Goal: Transaction & Acquisition: Purchase product/service

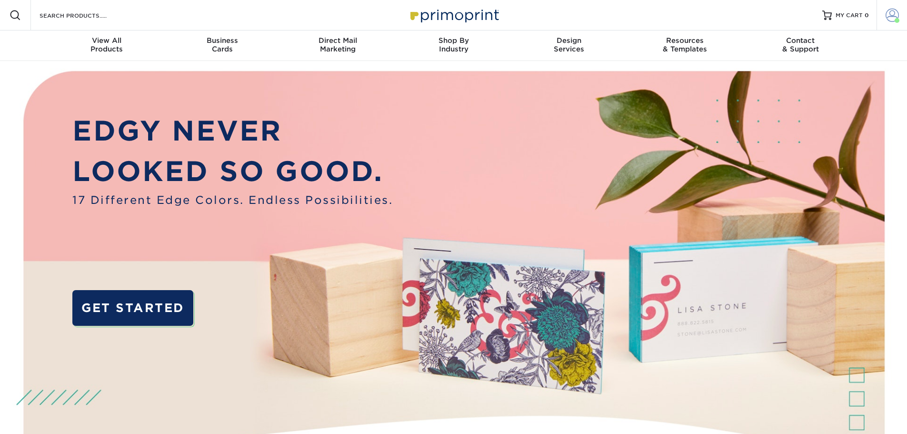
click at [893, 16] on span at bounding box center [891, 15] width 13 height 13
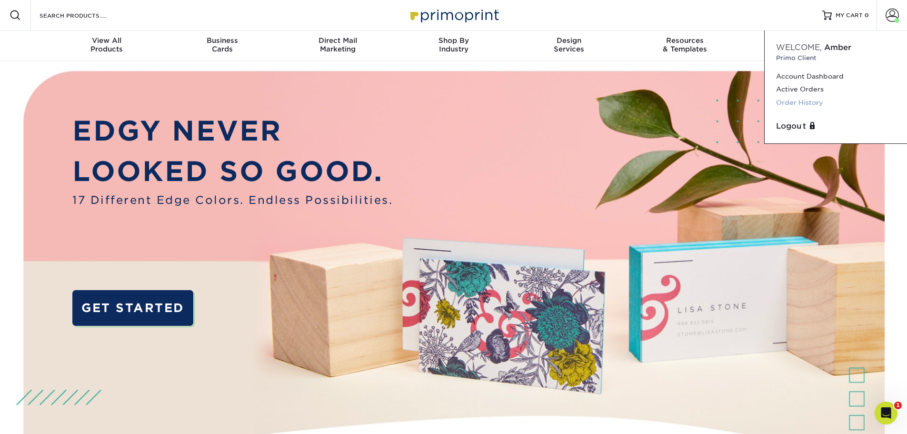
click at [790, 102] on link "Order History" at bounding box center [835, 102] width 119 height 13
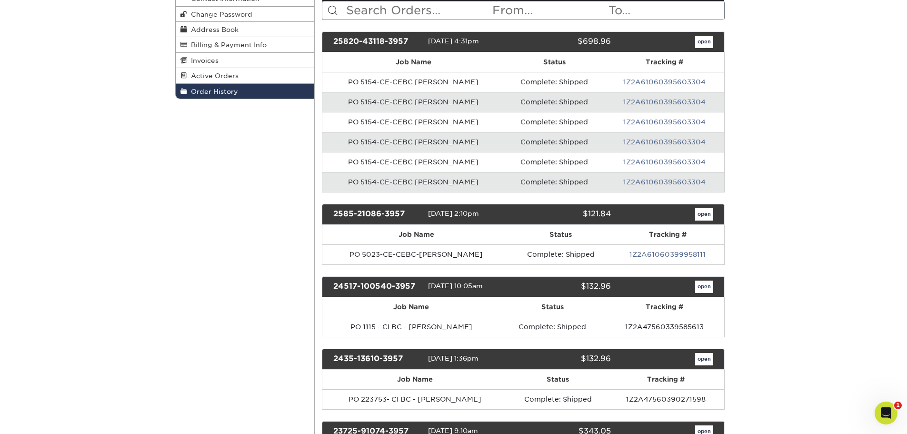
scroll to position [143, 0]
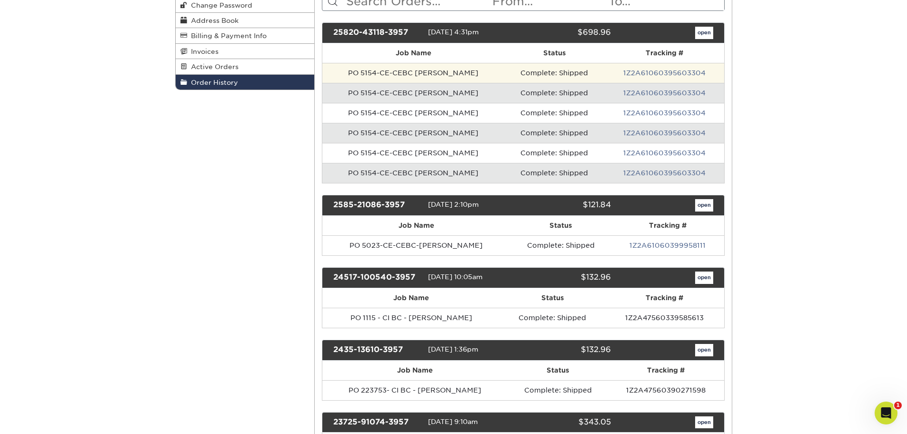
click at [577, 73] on td "Complete: Shipped" at bounding box center [554, 73] width 100 height 20
click at [372, 75] on td "PO 5154-CE-CEBC Omar Jordan" at bounding box center [413, 73] width 182 height 20
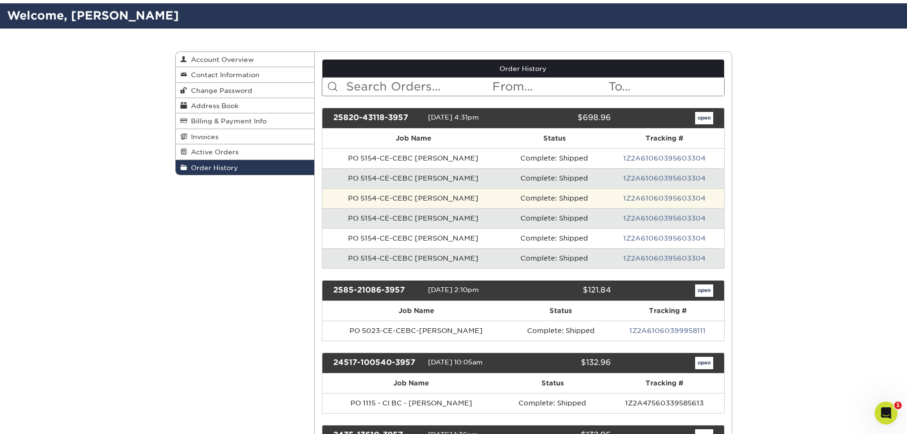
scroll to position [48, 0]
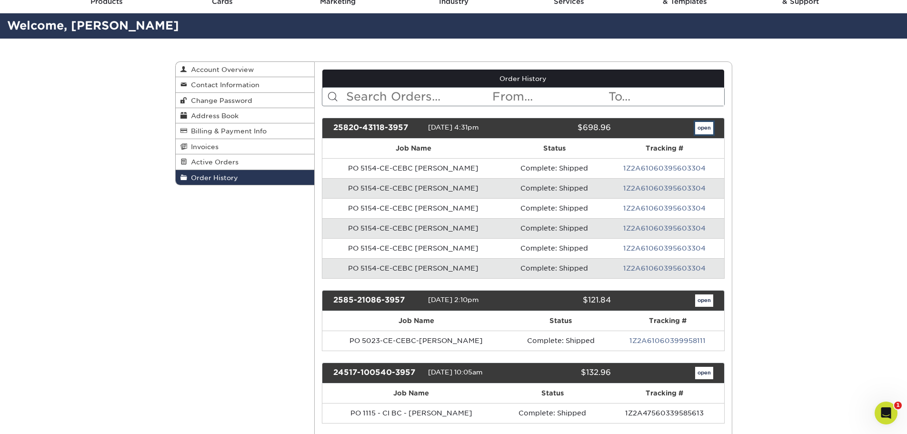
click at [702, 126] on link "open" at bounding box center [704, 128] width 18 height 12
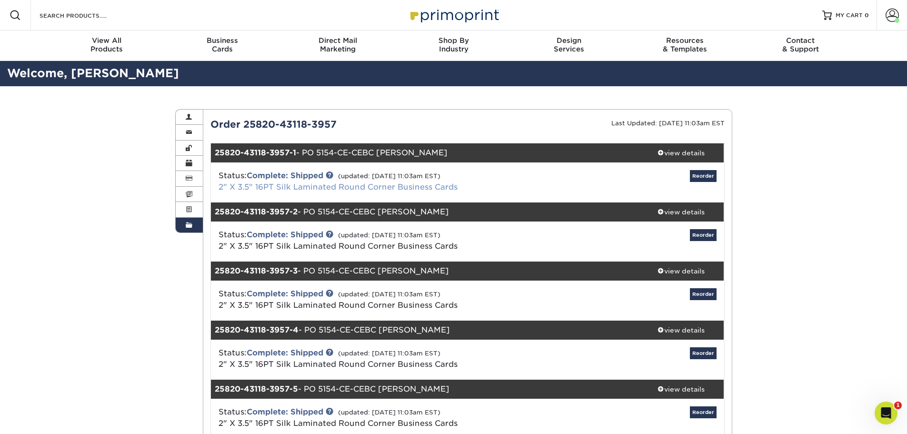
click at [285, 186] on link "2" X 3.5" 16PT Silk Laminated Round Corner Business Cards" at bounding box center [337, 186] width 239 height 9
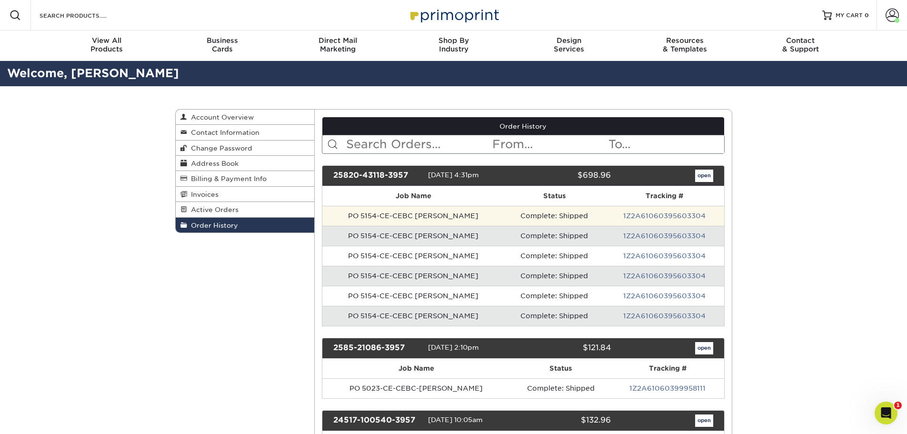
click at [578, 214] on td "Complete: Shipped" at bounding box center [554, 216] width 100 height 20
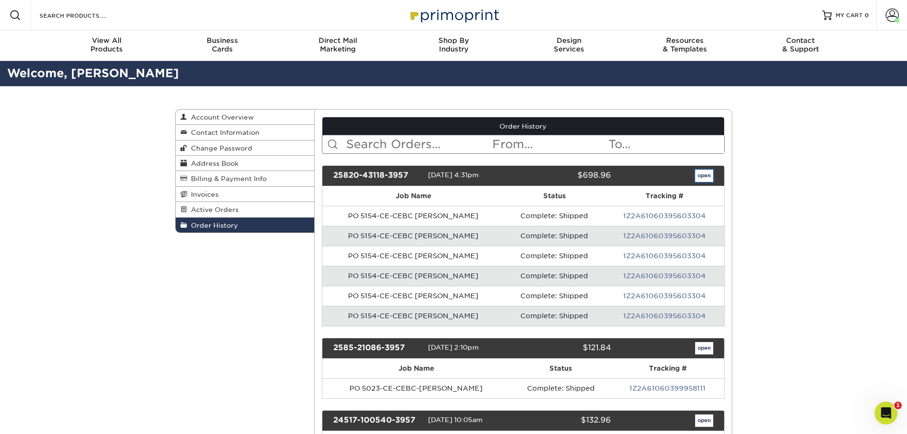
click at [703, 175] on link "open" at bounding box center [704, 175] width 18 height 12
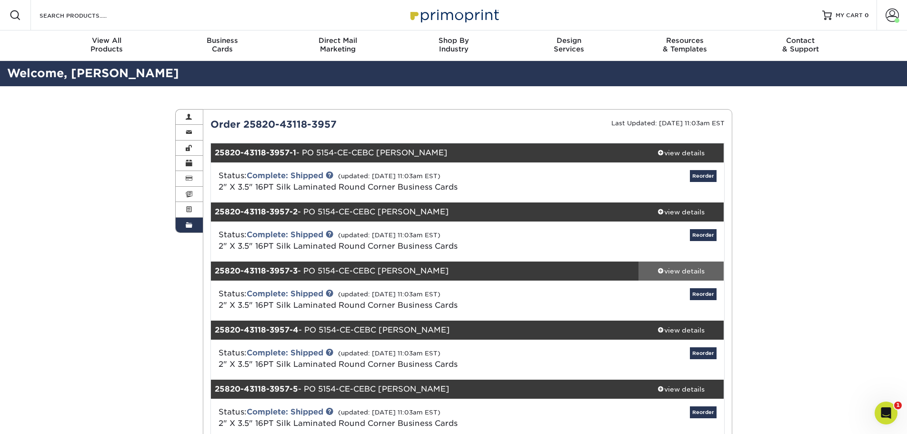
click at [658, 271] on span at bounding box center [660, 270] width 7 height 7
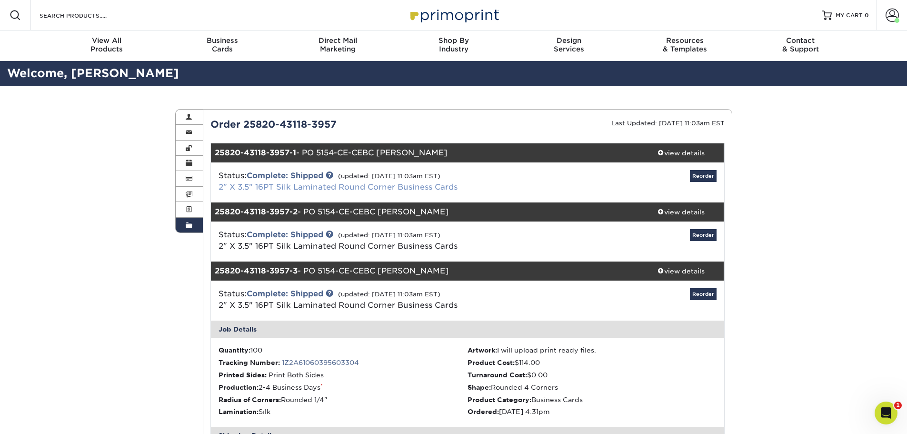
click at [265, 186] on link "2" X 3.5" 16PT Silk Laminated Round Corner Business Cards" at bounding box center [337, 186] width 239 height 9
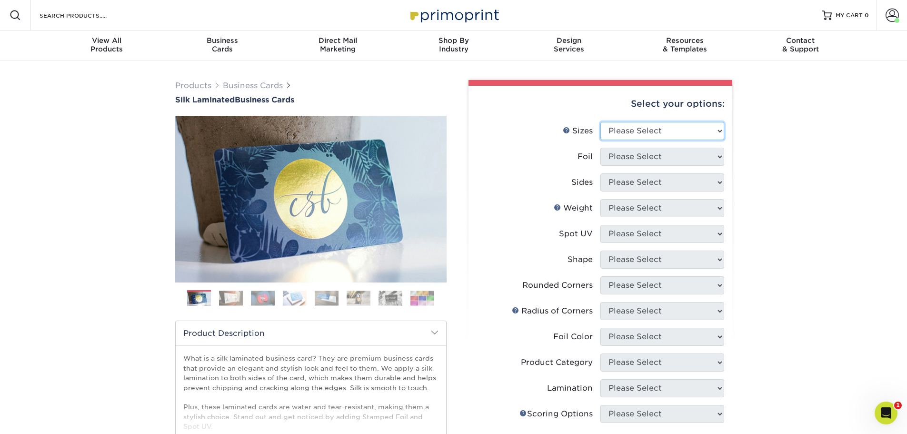
click at [665, 135] on select "Please Select 1.5" x 3.5" - Mini 1.75" x 3.5" - Mini 2" x 2" - Square 2" x 3" -…" at bounding box center [662, 131] width 124 height 18
select select "2.00x3.50"
click at [600, 122] on select "Please Select 1.5" x 3.5" - Mini 1.75" x 3.5" - Mini 2" x 2" - Square 2" x 3" -…" at bounding box center [662, 131] width 124 height 18
click at [658, 158] on select "Please Select Yes No" at bounding box center [662, 157] width 124 height 18
select select "0"
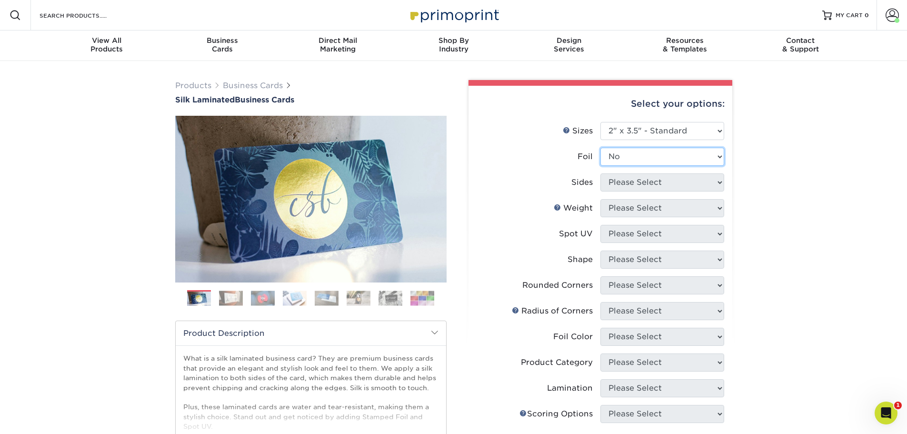
click at [600, 148] on select "Please Select Yes No" at bounding box center [662, 157] width 124 height 18
click at [656, 184] on select "Please Select Print Both Sides Print Front Only" at bounding box center [662, 182] width 124 height 18
select select "13abbda7-1d64-4f25-8bb2-c179b224825d"
click at [600, 173] on select "Please Select Print Both Sides Print Front Only" at bounding box center [662, 182] width 124 height 18
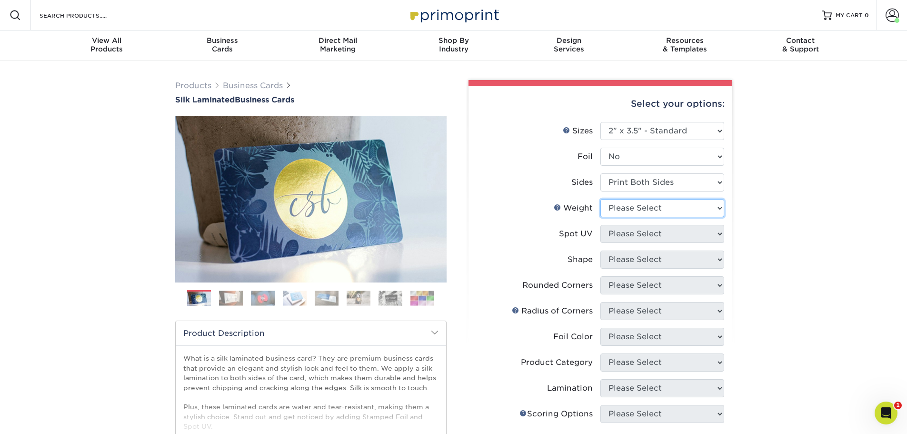
click at [655, 206] on select "Please Select 16PT" at bounding box center [662, 208] width 124 height 18
select select "16PT"
click at [600, 199] on select "Please Select 16PT" at bounding box center [662, 208] width 124 height 18
click at [655, 234] on select "Please Select No Spot UV Front and Back (Both Sides) Front Only Back Only" at bounding box center [662, 234] width 124 height 18
click at [892, 14] on span at bounding box center [891, 15] width 13 height 13
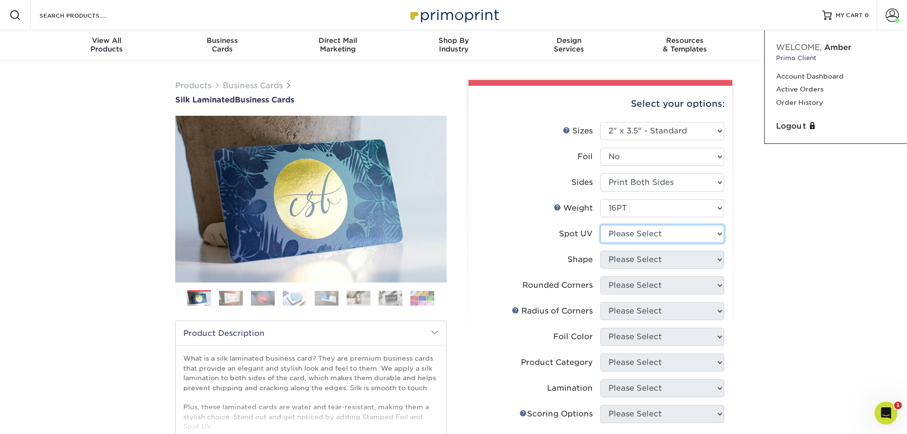
click at [631, 239] on select "Please Select No Spot UV Front and Back (Both Sides) Front Only Back Only" at bounding box center [662, 234] width 124 height 18
select select "3"
click at [600, 225] on select "Please Select No Spot UV Front and Back (Both Sides) Front Only Back Only" at bounding box center [662, 234] width 124 height 18
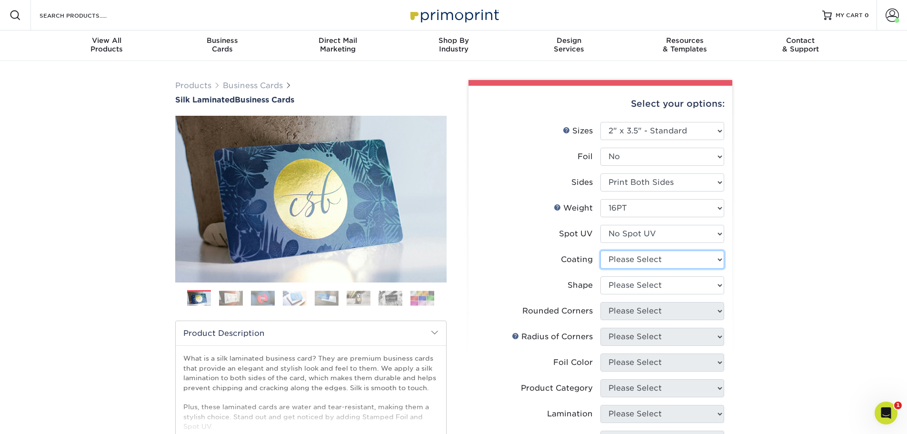
click at [632, 263] on select at bounding box center [662, 259] width 124 height 18
click at [631, 264] on select at bounding box center [662, 259] width 124 height 18
select select "3e7618de-abca-4bda-9f97-8b9129e913d8"
click at [600, 250] on select at bounding box center [662, 259] width 124 height 18
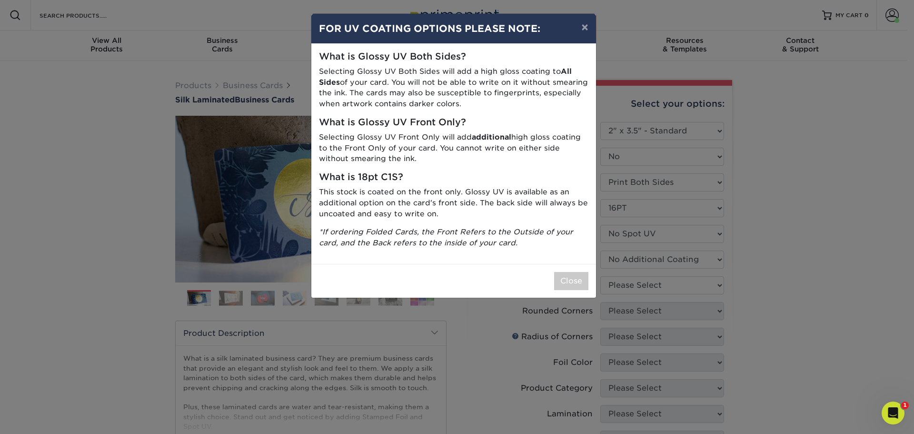
click at [631, 288] on div "× FOR UV COATING OPTIONS PLEASE NOTE: What is Glossy UV Both Sides? Selecting G…" at bounding box center [457, 217] width 914 height 434
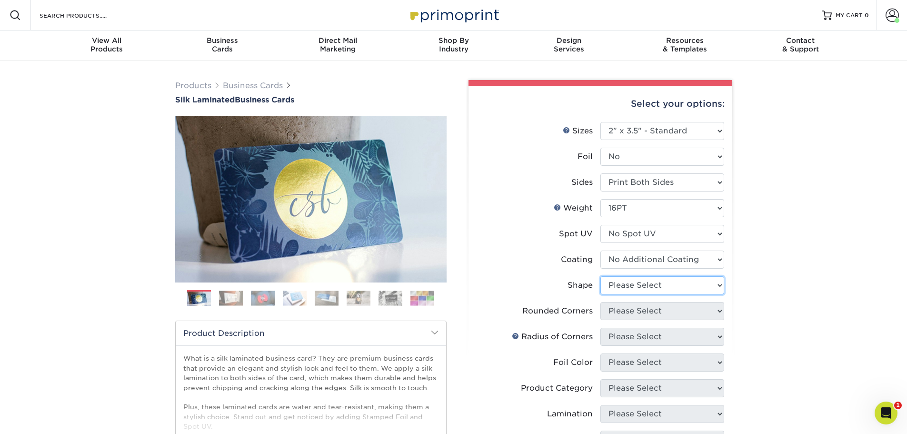
click at [631, 286] on select "Please Select Standard Oval" at bounding box center [662, 285] width 124 height 18
select select "standard"
click at [600, 276] on select "Please Select Standard Oval" at bounding box center [662, 285] width 124 height 18
click at [631, 310] on select "Please Select Yes - Round 2 Corners Yes - Round 4 Corners No" at bounding box center [662, 311] width 124 height 18
select select "7672df9e-0e0a-464d-8e1f-920c575e4da3"
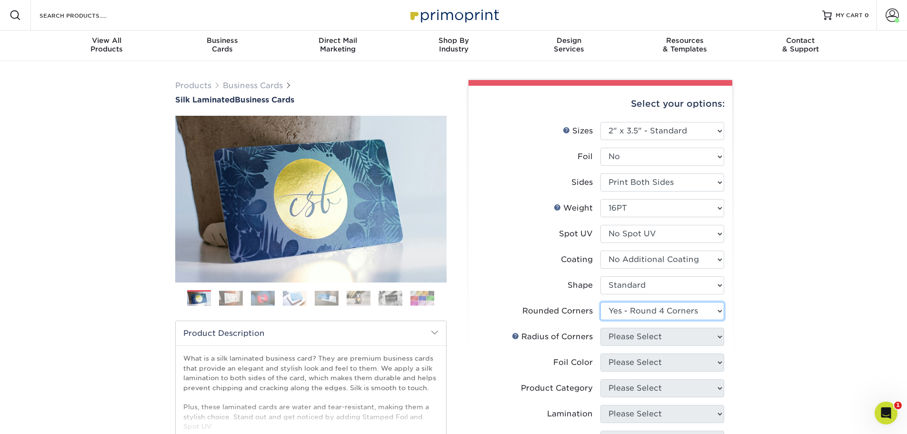
click at [600, 302] on select "Please Select Yes - Round 2 Corners Yes - Round 4 Corners No" at bounding box center [662, 311] width 124 height 18
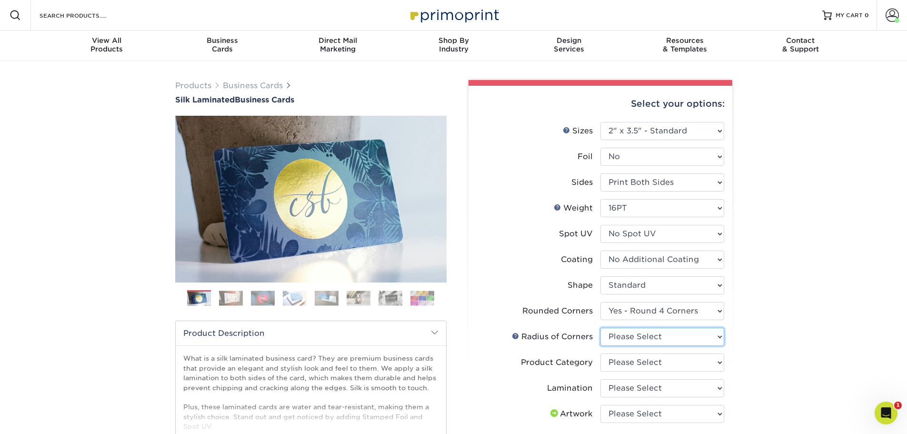
click at [633, 337] on select "Please Select Rounded 1/8" Rounded 1/4"" at bounding box center [662, 336] width 124 height 18
select select "479fbfe7-6a0c-4895-8c9a-81739b7486c9"
click at [600, 327] on select "Please Select Rounded 1/8" Rounded 1/4"" at bounding box center [662, 336] width 124 height 18
click at [637, 364] on select "Please Select Business Cards" at bounding box center [662, 362] width 124 height 18
select select "3b5148f1-0588-4f88-a218-97bcfdce65c1"
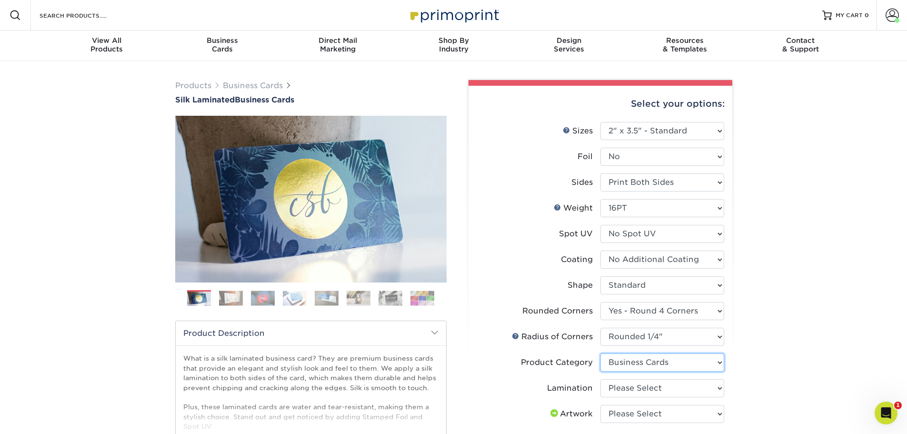
click at [600, 353] on select "Please Select Business Cards" at bounding box center [662, 362] width 124 height 18
click at [636, 386] on select "Please Select Silk" at bounding box center [662, 388] width 124 height 18
select select "ccacb42f-45f7-42d3-bbd3-7c8421cf37f0"
click at [600, 379] on select "Please Select Silk" at bounding box center [662, 388] width 124 height 18
click at [636, 411] on select "Please Select I will upload files I need a design - $100" at bounding box center [662, 414] width 124 height 18
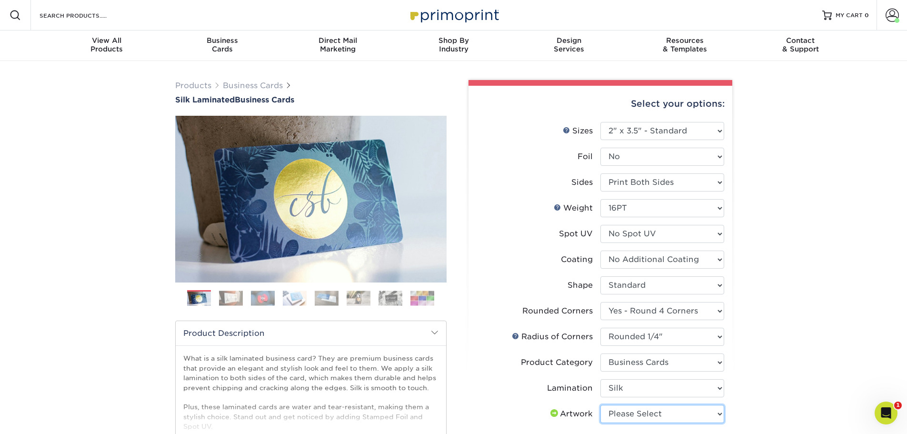
select select "upload"
click at [600, 405] on select "Please Select I will upload files I need a design - $100" at bounding box center [662, 414] width 124 height 18
click at [807, 305] on div "Products Business Cards Silk Laminated Business Cards Previous Next" at bounding box center [453, 387] width 907 height 653
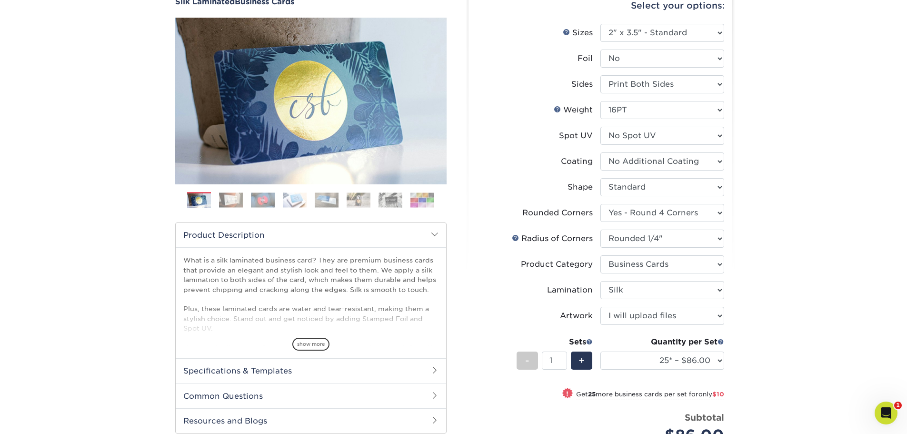
scroll to position [143, 0]
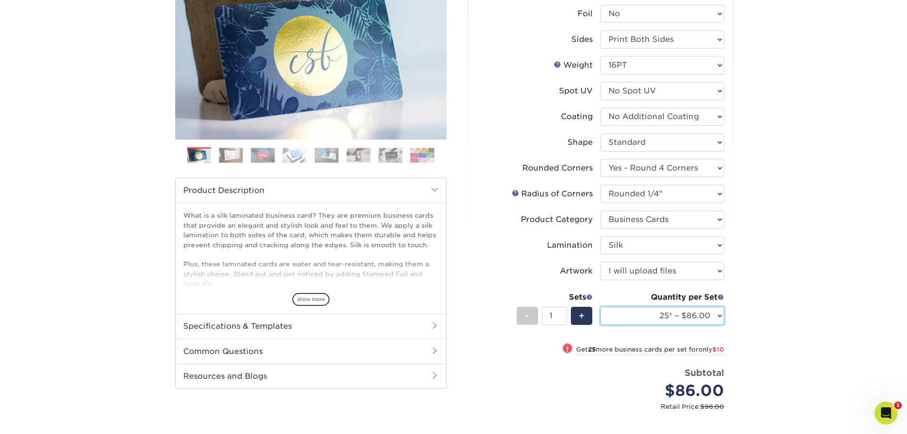
click at [665, 317] on select "25* – $86.00 50* – $96.00 75* – $107.00 100* – $114.00 250* – $121.00 500 – $12…" at bounding box center [662, 316] width 124 height 18
select select "100* – $114.00"
click at [600, 307] on select "25* – $86.00 50* – $96.00 75* – $107.00 100* – $114.00 250* – $121.00 500 – $12…" at bounding box center [662, 316] width 124 height 18
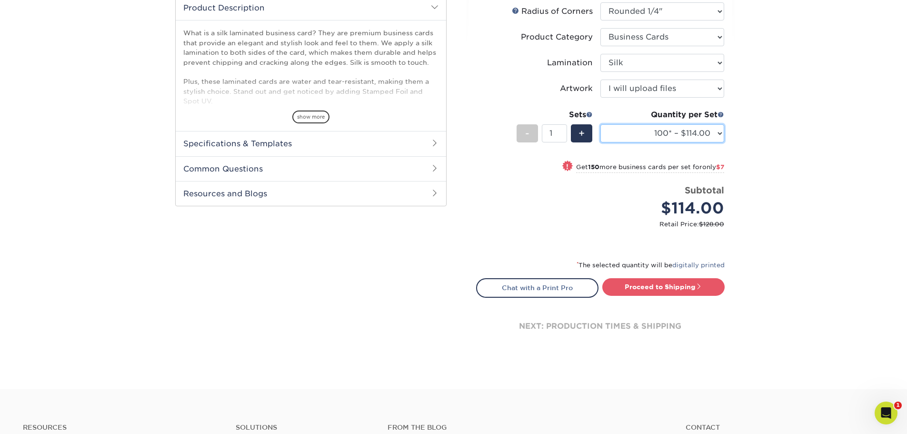
scroll to position [333, 0]
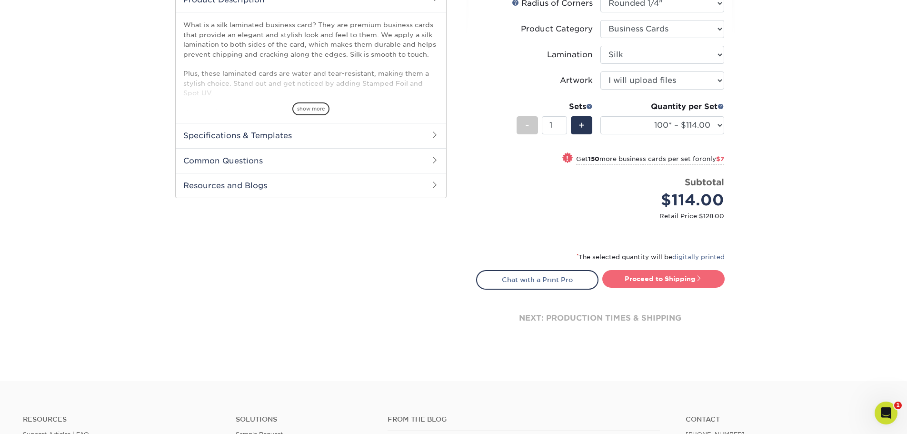
click at [663, 279] on link "Proceed to Shipping" at bounding box center [663, 278] width 122 height 17
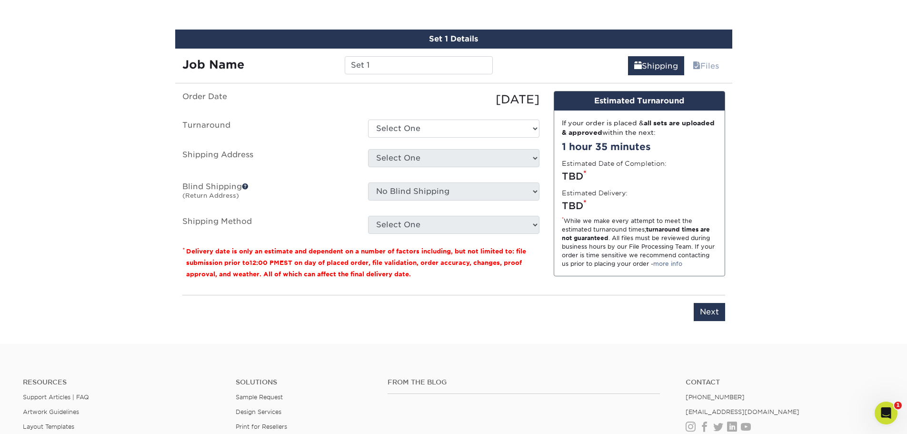
scroll to position [629, 0]
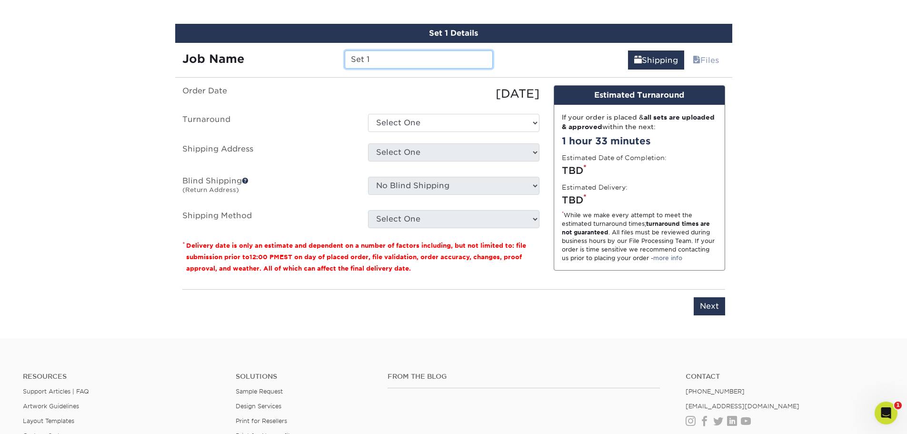
click at [370, 53] on input "Set 1" at bounding box center [419, 59] width 148 height 18
drag, startPoint x: 415, startPoint y: 61, endPoint x: 86, endPoint y: 44, distance: 328.9
paste input "James Eliason"
type input "PO 5510-CE-CEBC [PERSON_NAME]"
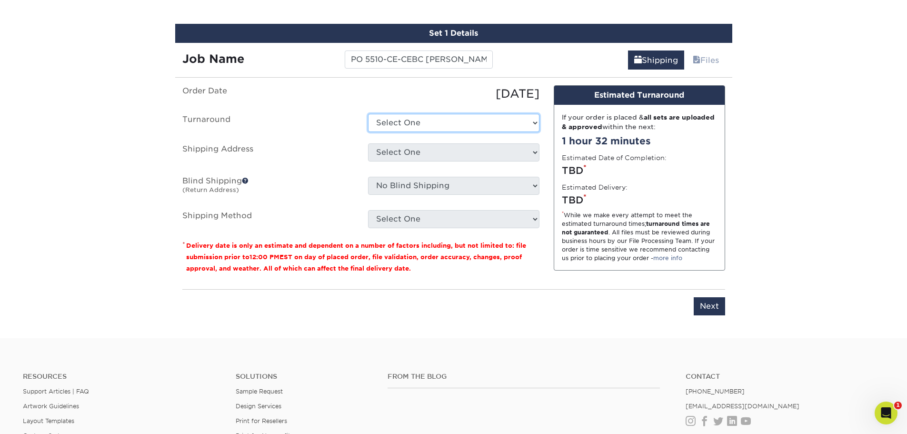
click at [401, 121] on select "Select One 2-4 Business Days 2 Day Next Business Day" at bounding box center [453, 123] width 171 height 18
select select "5d41d740-bc33-4985-bb04-c9d5c9945664"
click at [368, 114] on select "Select One 2-4 Business Days 2 Day Next Business Day" at bounding box center [453, 123] width 171 height 18
click at [416, 153] on select "Select One Business Strategist Catch Des Moines Catch Des Moines Catch DM BC 09…" at bounding box center [453, 152] width 171 height 18
click at [421, 128] on select "Select One 2-4 Business Days 2 Day Next Business Day" at bounding box center [453, 123] width 171 height 18
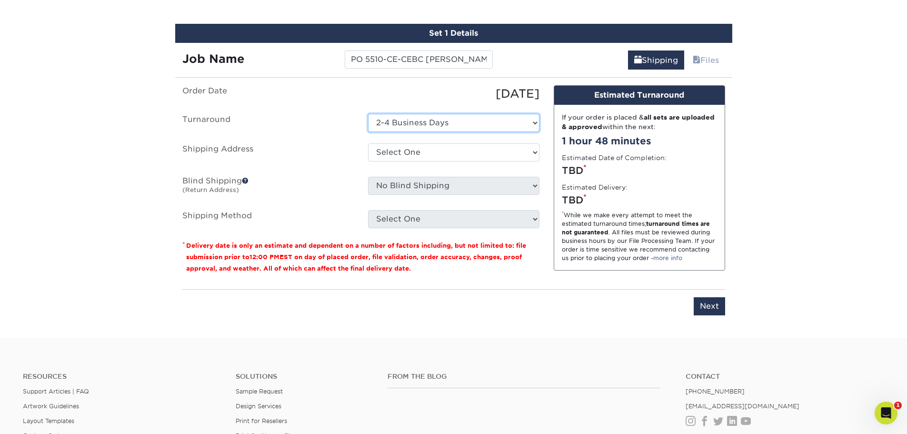
click at [368, 114] on select "Select One 2-4 Business Days 2 Day Next Business Day" at bounding box center [453, 123] width 171 height 18
click at [425, 148] on select "Select One Business Strategist Catch Des Moines Catch Des Moines Catch DM BC 09…" at bounding box center [453, 152] width 171 height 18
select select "285278"
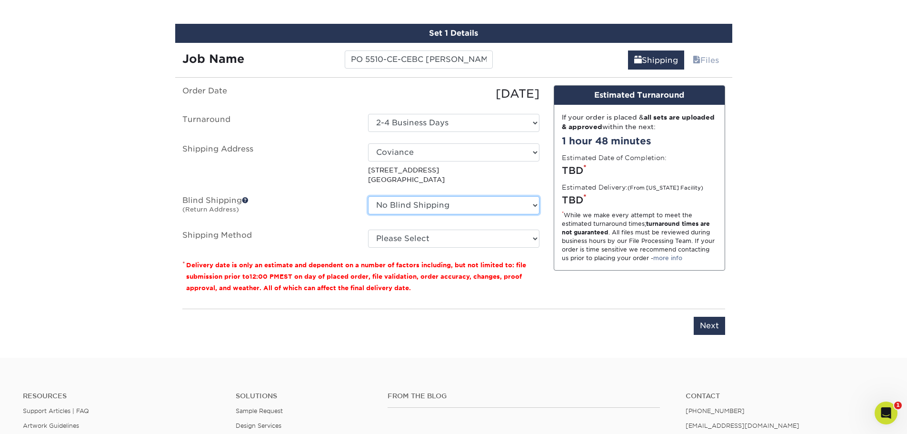
click at [401, 204] on select "No Blind Shipping Business Strategist Catch Des Moines Catch Des Moines Catch D…" at bounding box center [453, 205] width 171 height 18
select select "163655"
click at [368, 196] on select "No Blind Shipping Business Strategist Catch Des Moines Catch Des Moines Catch D…" at bounding box center [453, 205] width 171 height 18
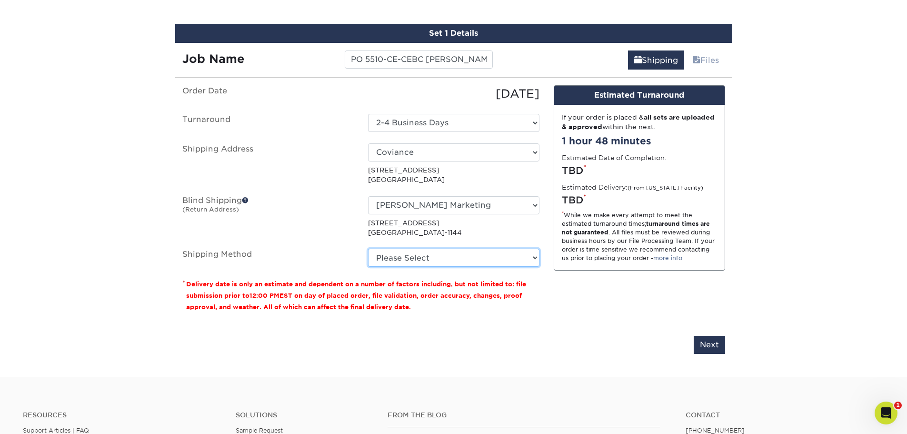
click at [403, 260] on select "Please Select Ground Shipping (+$7.84) 3 Day Shipping Service (+$15.34) 2 Day A…" at bounding box center [453, 257] width 171 height 18
select select "03"
click at [368, 248] on select "Please Select Ground Shipping (+$7.84) 3 Day Shipping Service (+$15.34) 2 Day A…" at bounding box center [453, 257] width 171 height 18
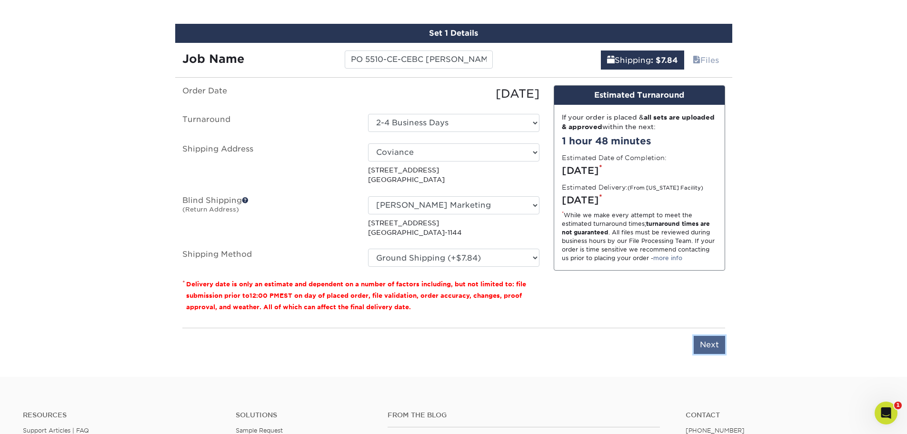
click at [713, 349] on input "Next" at bounding box center [709, 345] width 31 height 18
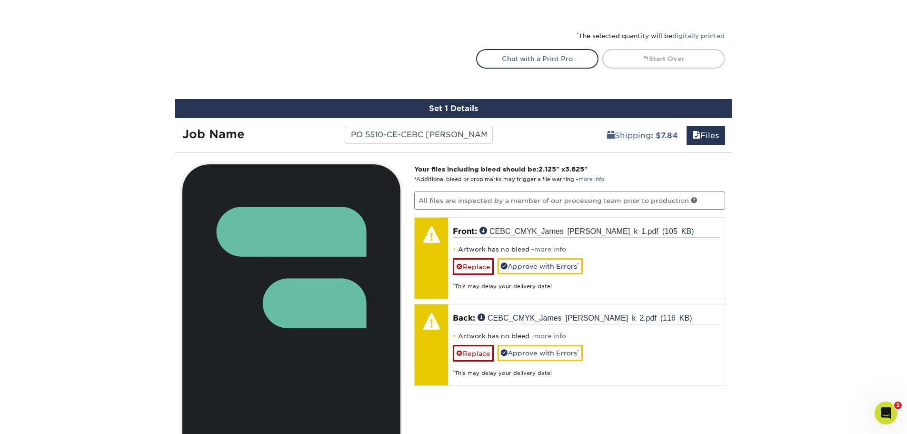
scroll to position [724, 0]
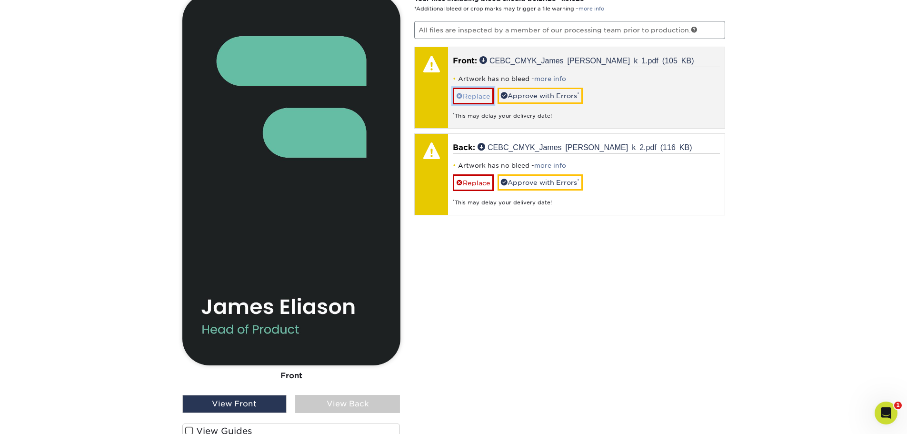
click at [460, 92] on link "Replace" at bounding box center [473, 96] width 41 height 17
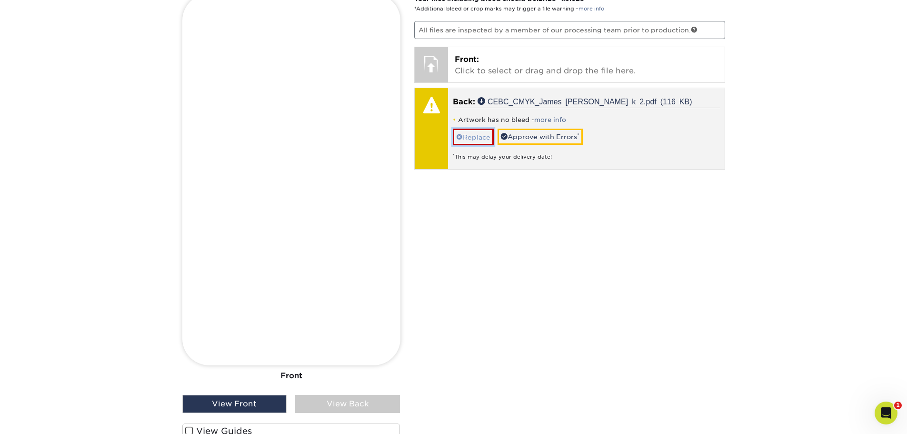
click at [482, 136] on link "Replace" at bounding box center [473, 137] width 41 height 17
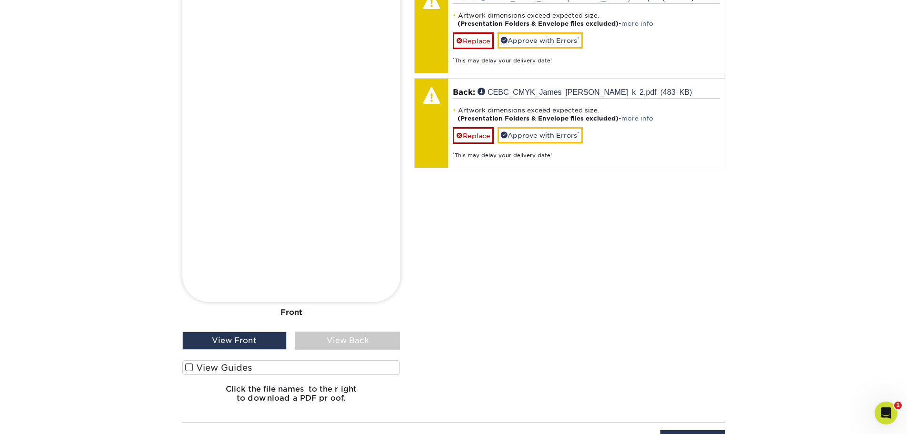
scroll to position [820, 0]
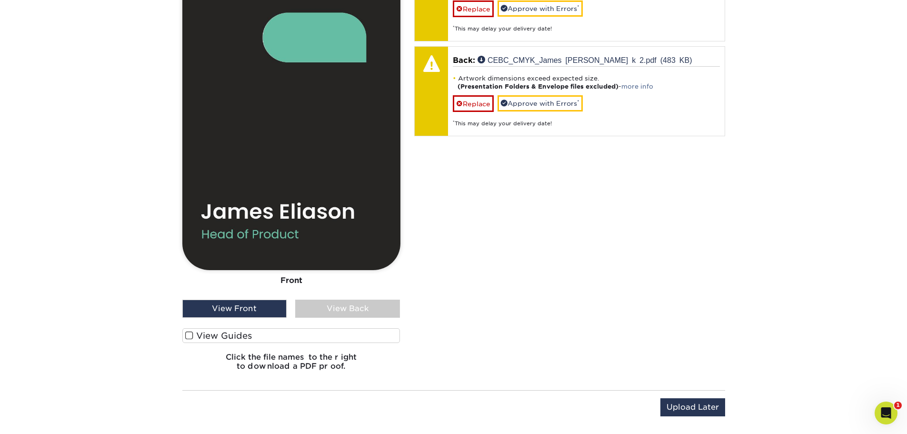
click at [192, 335] on span at bounding box center [189, 335] width 8 height 9
click at [0, 0] on input "View Guides" at bounding box center [0, 0] width 0 height 0
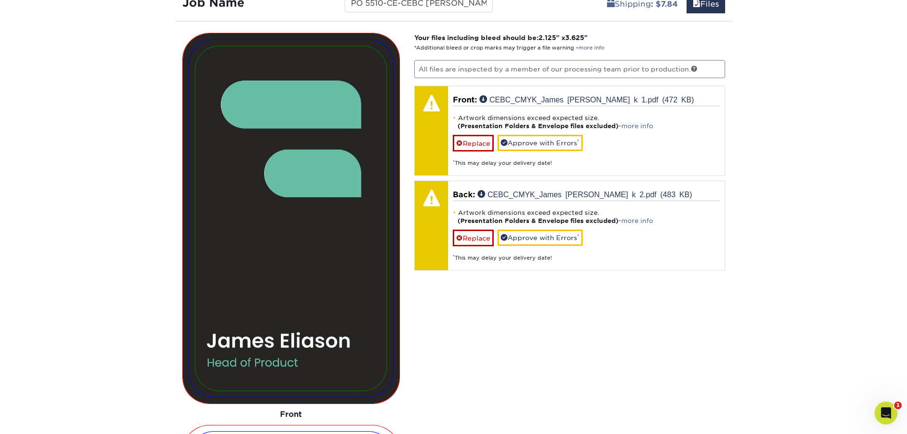
scroll to position [686, 0]
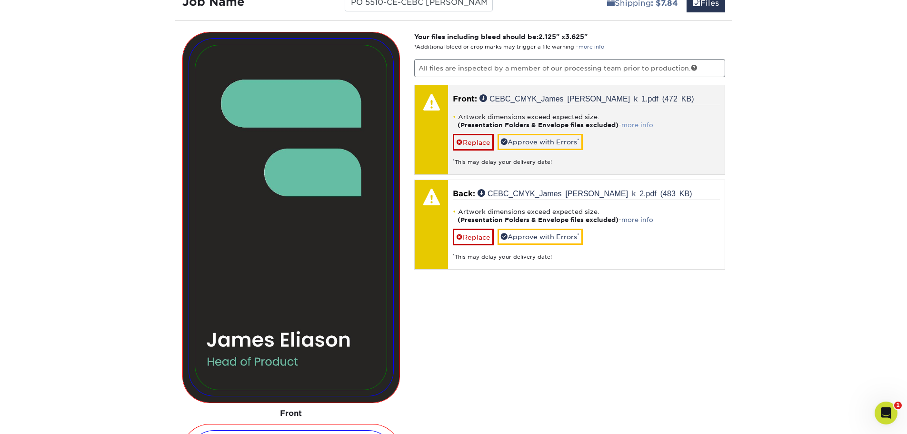
click at [639, 124] on link "more info" at bounding box center [637, 124] width 32 height 7
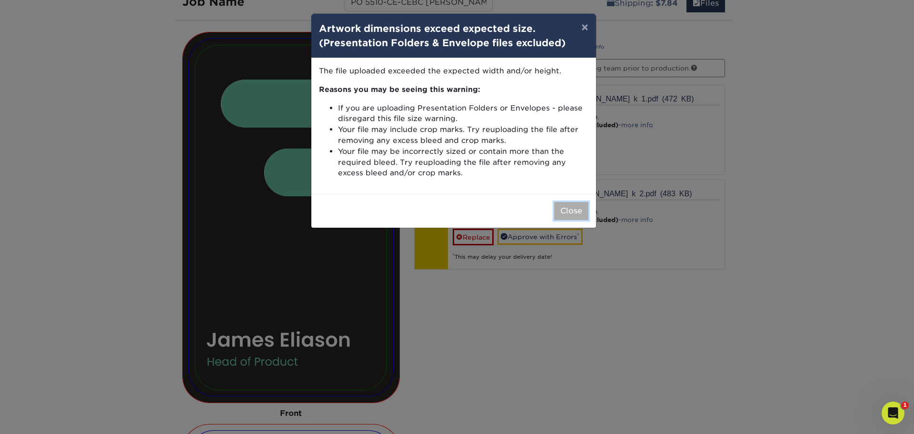
click at [566, 207] on button "Close" at bounding box center [571, 211] width 34 height 18
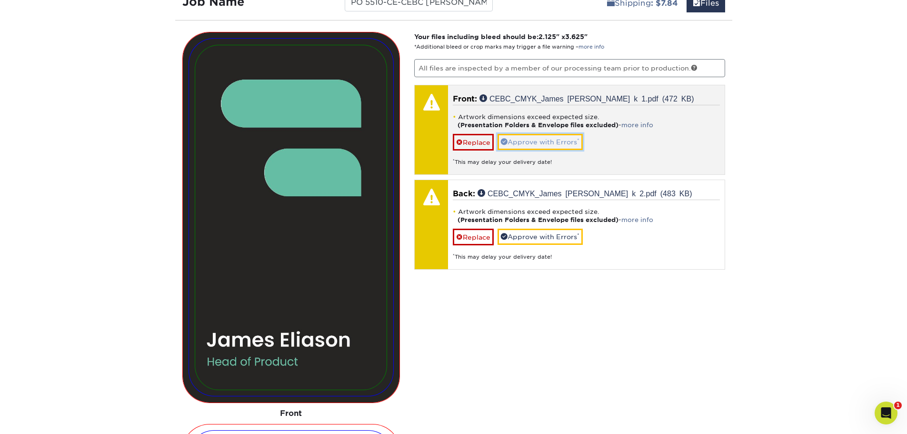
click at [522, 145] on link "Approve with Errors *" at bounding box center [539, 142] width 85 height 16
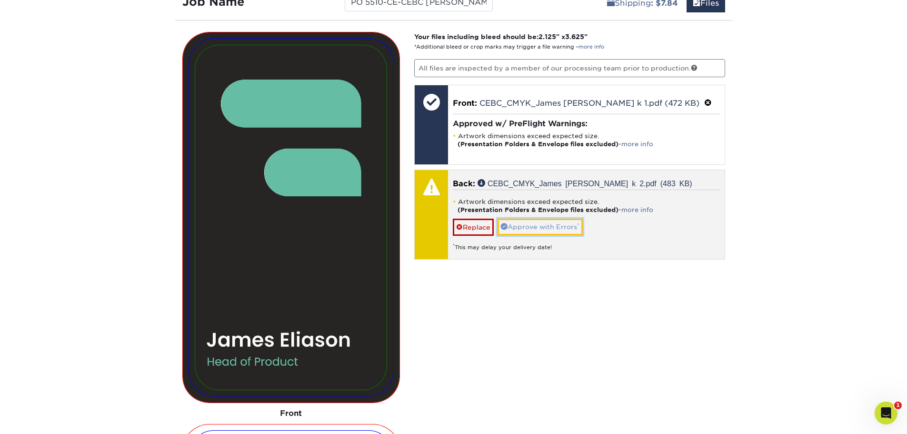
click at [533, 228] on link "Approve with Errors *" at bounding box center [539, 226] width 85 height 16
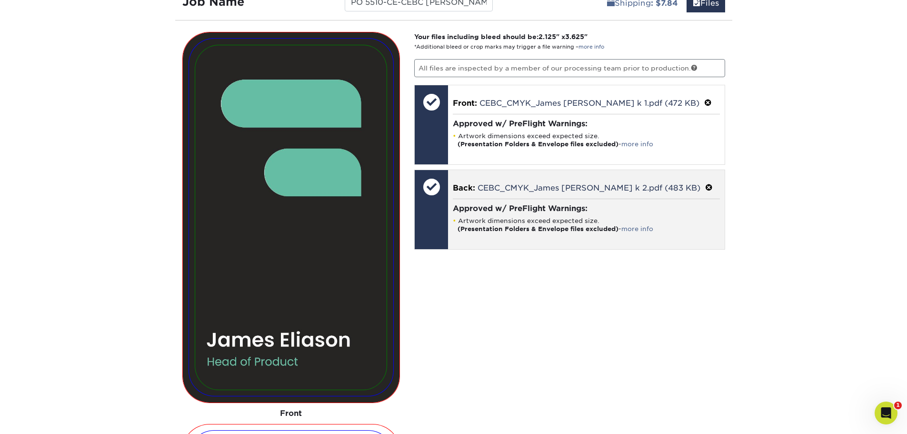
click at [705, 186] on span at bounding box center [709, 187] width 8 height 9
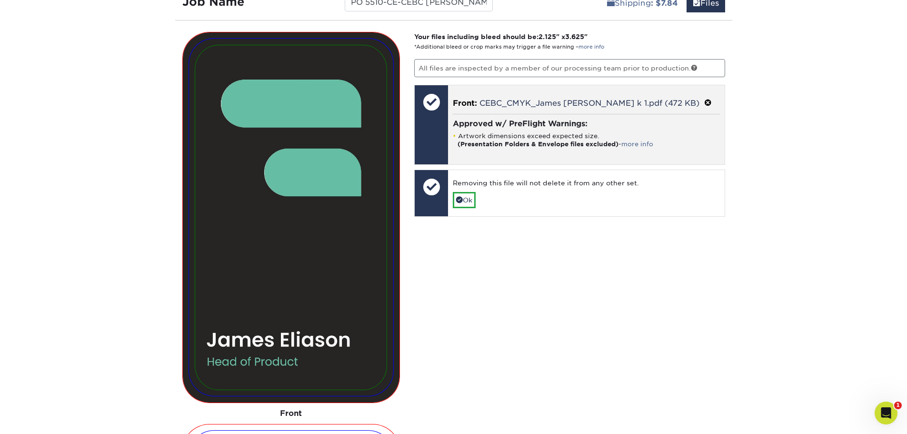
click at [704, 101] on span at bounding box center [708, 103] width 8 height 9
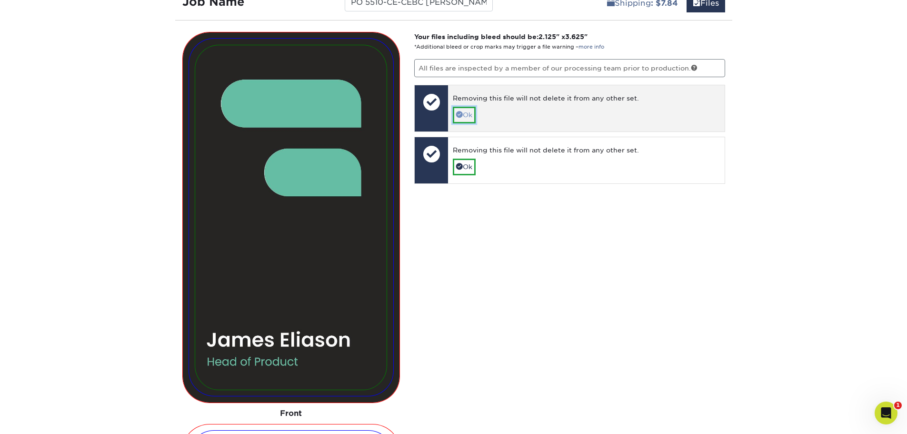
click at [472, 119] on link "Ok" at bounding box center [464, 115] width 23 height 16
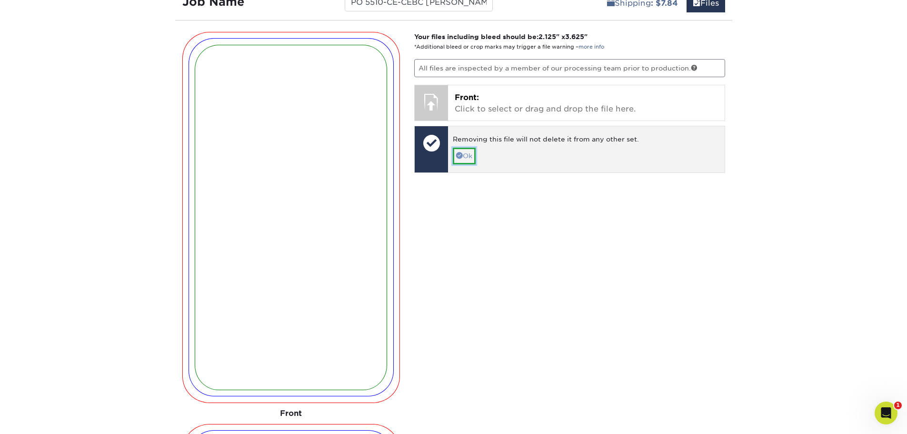
click at [471, 158] on link "Ok" at bounding box center [464, 156] width 23 height 16
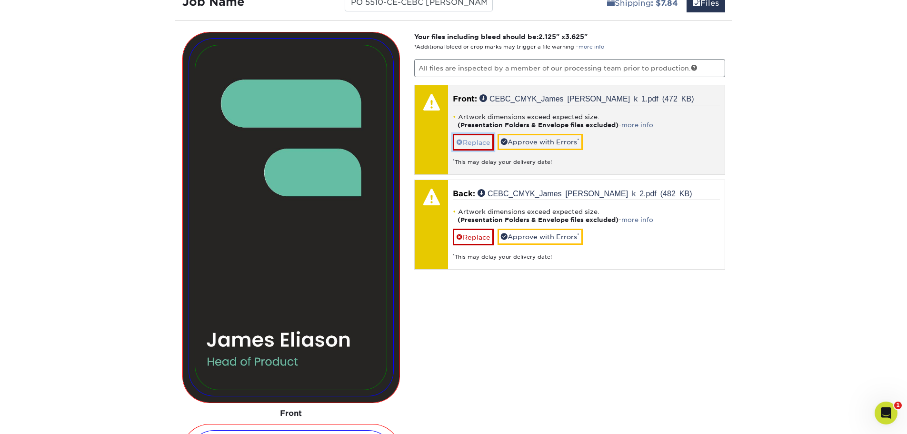
click at [484, 141] on link "Replace" at bounding box center [473, 142] width 41 height 17
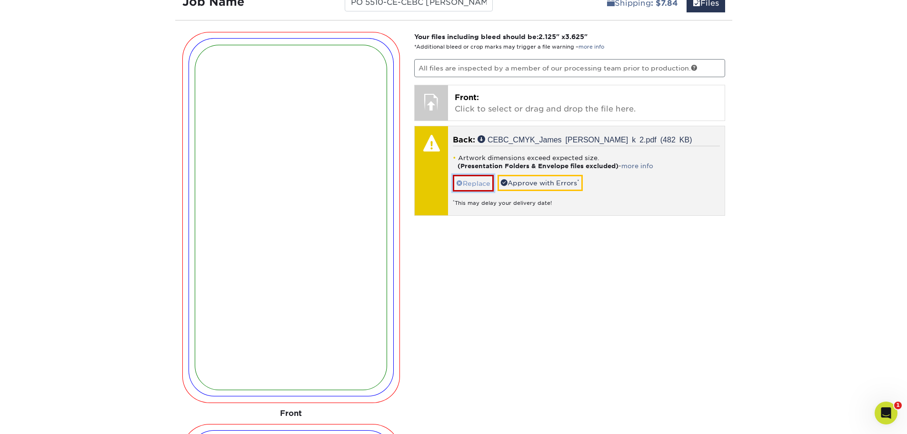
click at [471, 179] on link "Replace" at bounding box center [473, 183] width 41 height 17
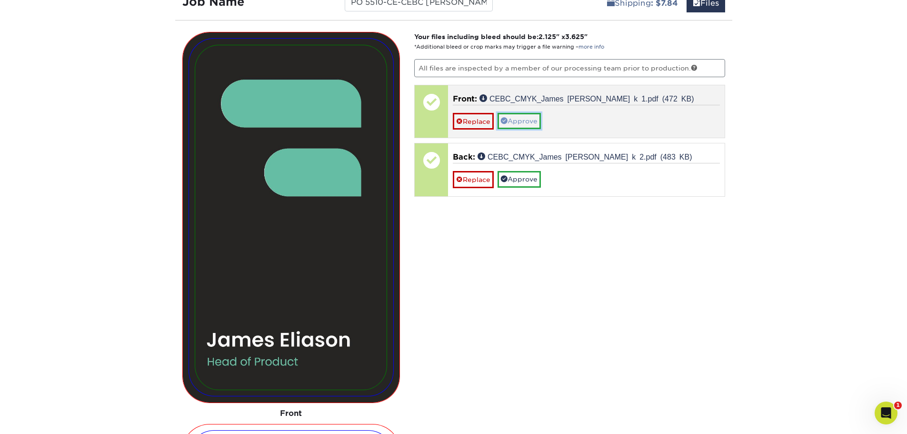
click at [514, 120] on link "Approve" at bounding box center [518, 121] width 43 height 16
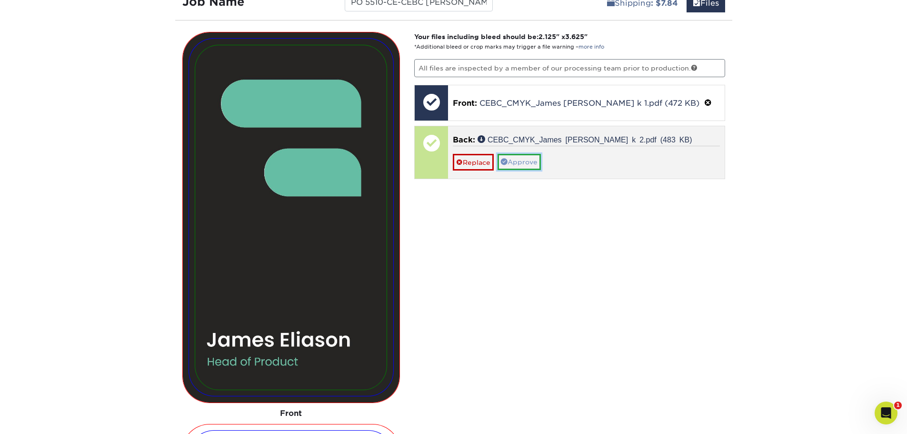
click at [518, 162] on link "Approve" at bounding box center [518, 162] width 43 height 16
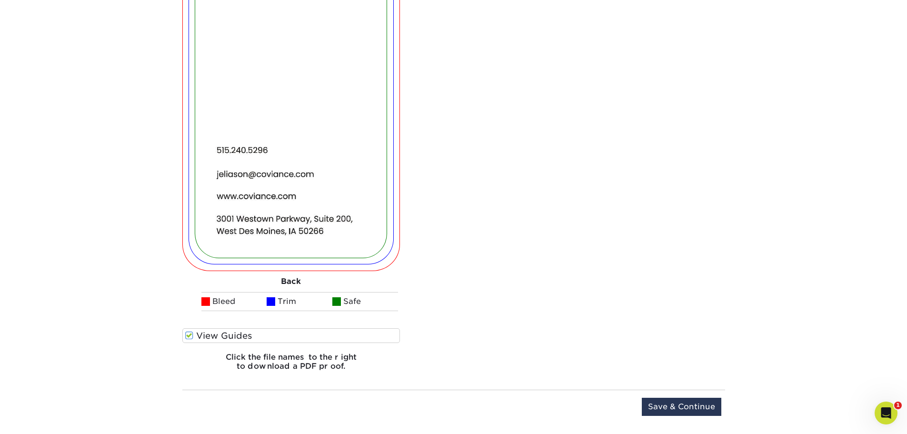
scroll to position [1258, 0]
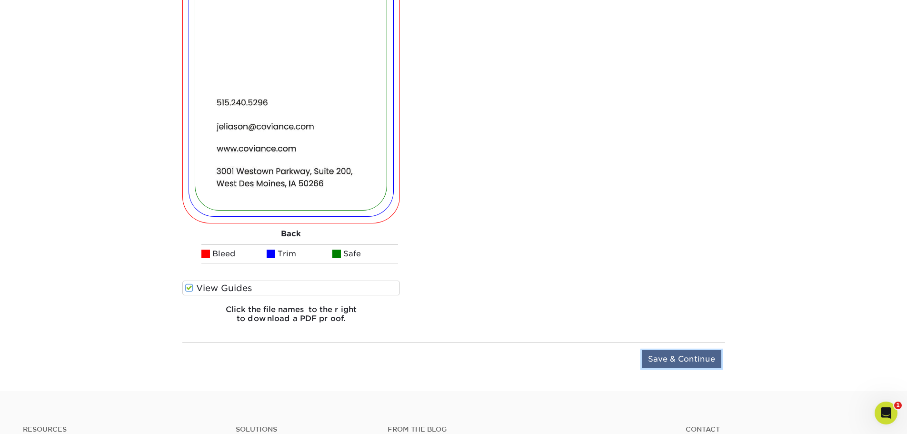
click at [704, 355] on input "Save & Continue" at bounding box center [681, 359] width 79 height 18
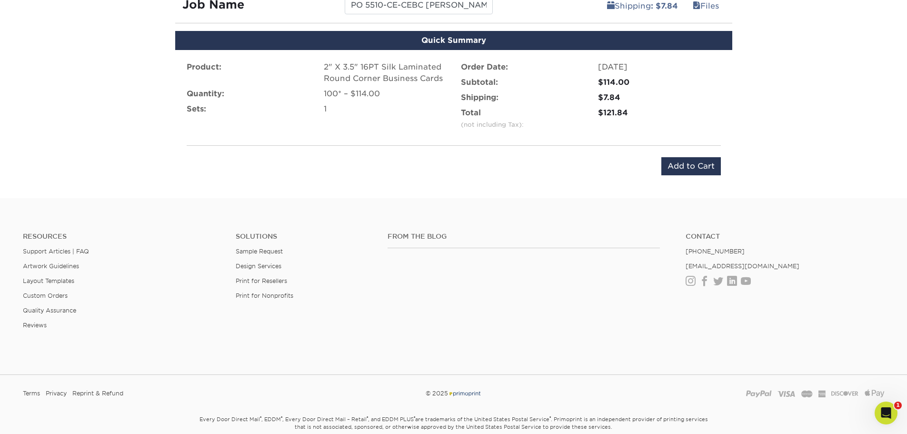
scroll to position [536, 0]
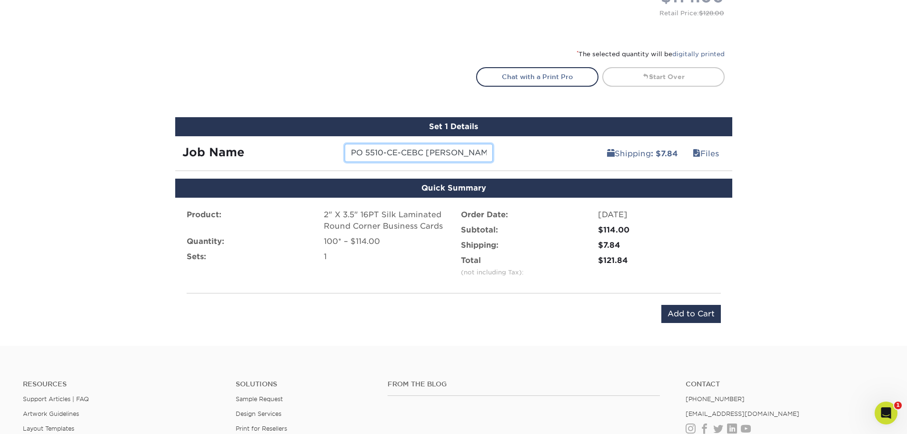
drag, startPoint x: 485, startPoint y: 152, endPoint x: 347, endPoint y: 148, distance: 137.6
click at [347, 148] on input "PO 5510-CE-CEBC [PERSON_NAME]" at bounding box center [419, 153] width 148 height 18
click at [673, 311] on input "Add to Cart" at bounding box center [691, 314] width 60 height 18
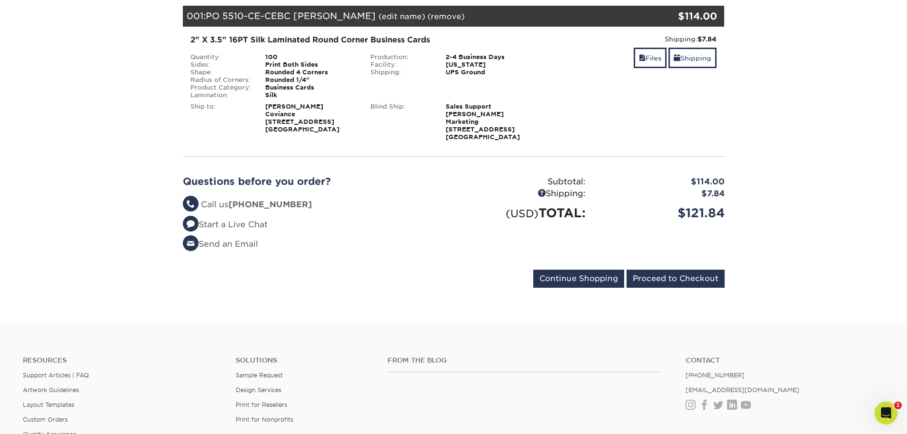
scroll to position [143, 0]
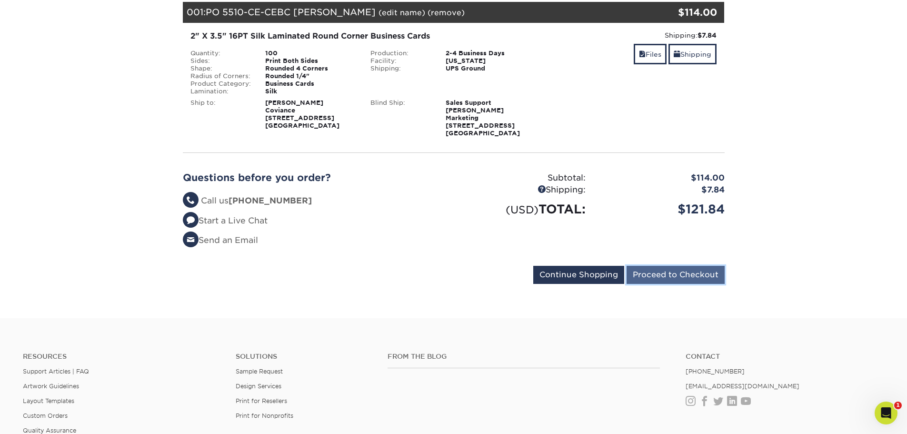
click at [679, 271] on input "Proceed to Checkout" at bounding box center [675, 275] width 98 height 18
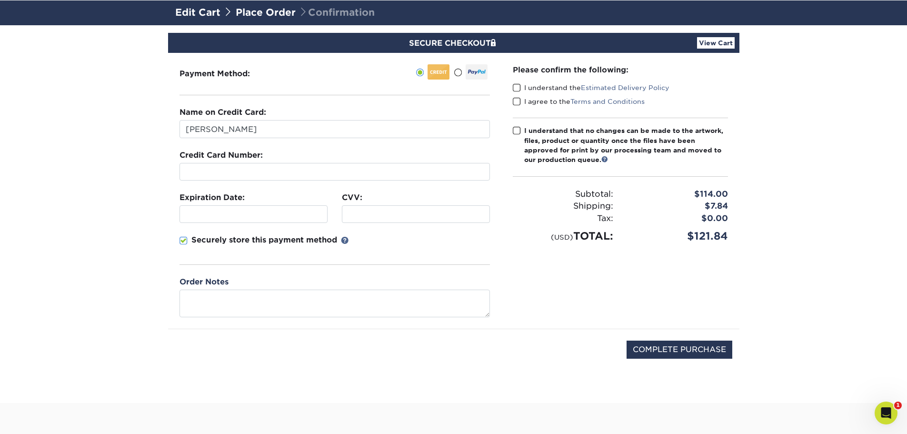
scroll to position [48, 0]
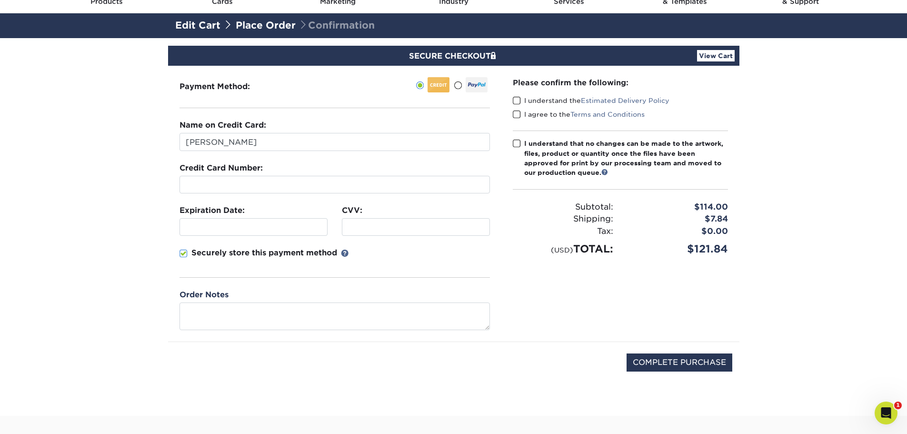
click at [183, 253] on span at bounding box center [183, 253] width 8 height 9
click at [0, 0] on input "Securely store this payment method" at bounding box center [0, 0] width 0 height 0
click at [516, 102] on span at bounding box center [517, 100] width 8 height 9
click at [0, 0] on input "I understand the Estimated Delivery Policy" at bounding box center [0, 0] width 0 height 0
click at [518, 112] on span at bounding box center [517, 114] width 8 height 9
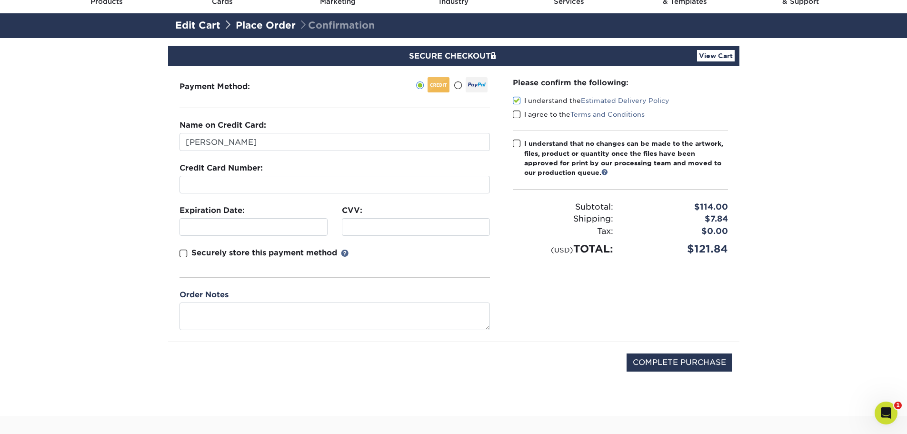
click at [0, 0] on input "I agree to the Terms and Conditions" at bounding box center [0, 0] width 0 height 0
click at [516, 141] on span at bounding box center [517, 143] width 8 height 9
click at [0, 0] on input "I understand that no changes can be made to the artwork, files, product or quan…" at bounding box center [0, 0] width 0 height 0
drag, startPoint x: 299, startPoint y: 146, endPoint x: 153, endPoint y: 132, distance: 147.3
click at [153, 132] on section "SECURE CHECKOUT View Cart Payment Method: Name on Credit Card:" at bounding box center [453, 226] width 907 height 377
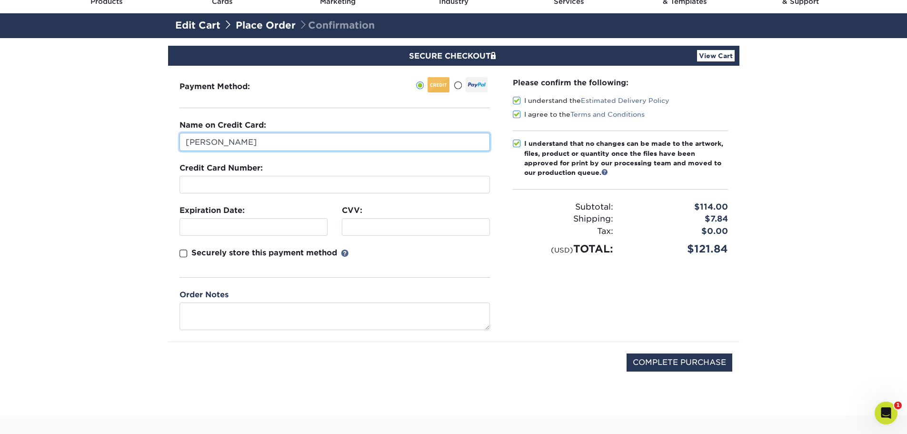
type input "STRAUB MARKETING"
click at [254, 189] on iframe at bounding box center [335, 184] width 302 height 9
click at [127, 259] on section "SECURE CHECKOUT View Cart Payment Method: Name on Credit Card:" at bounding box center [453, 226] width 907 height 377
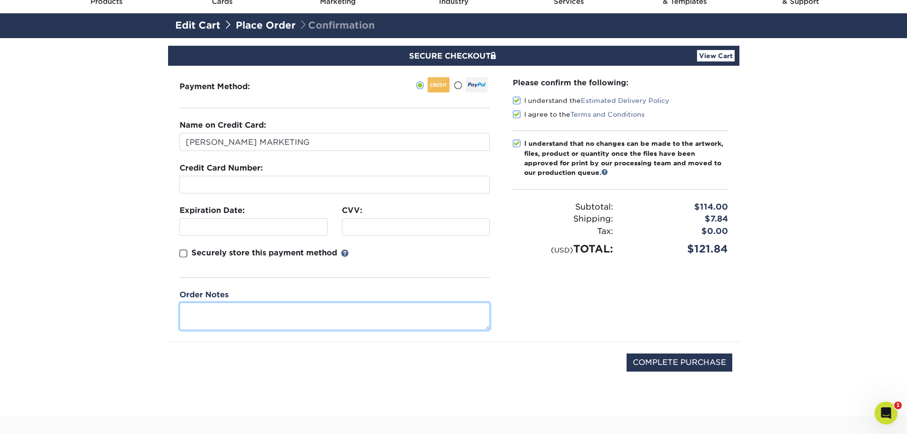
click at [378, 316] on textarea at bounding box center [334, 315] width 310 height 27
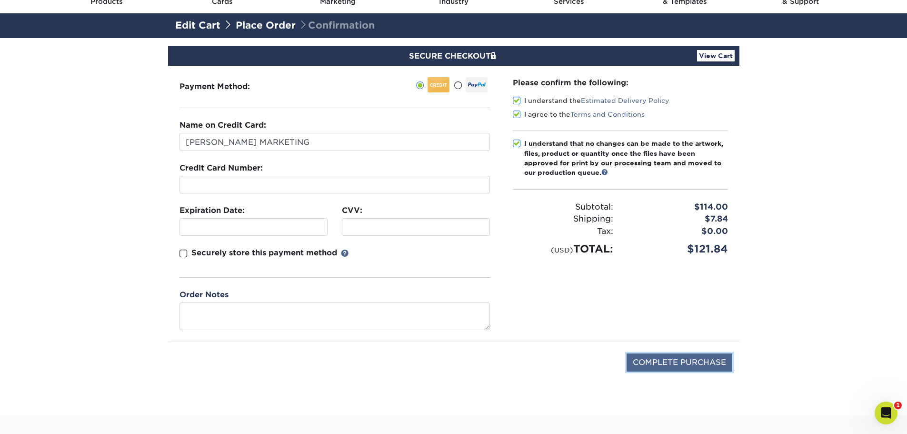
click at [697, 359] on input "COMPLETE PURCHASE" at bounding box center [679, 362] width 106 height 18
type input "PROCESSING, PLEASE WAIT..."
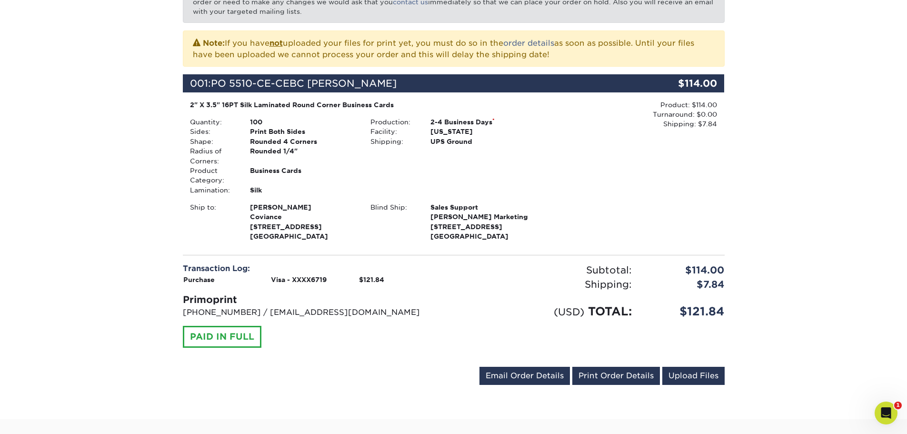
scroll to position [238, 0]
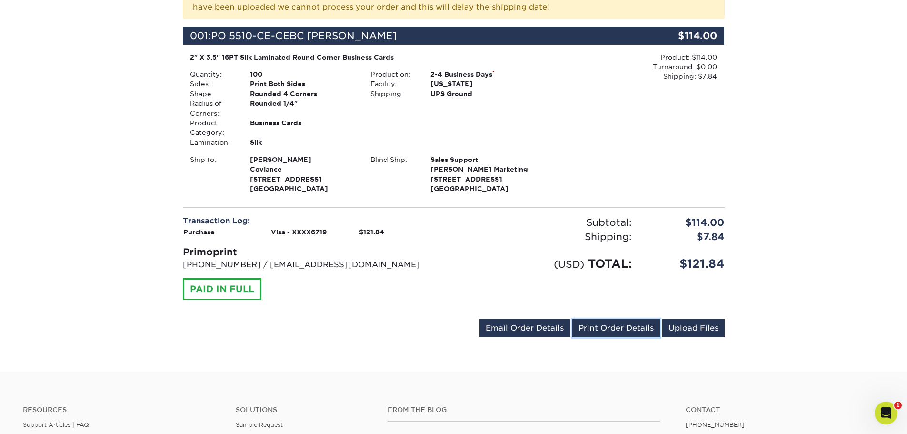
drag, startPoint x: 621, startPoint y: 340, endPoint x: 700, endPoint y: 375, distance: 86.6
click at [621, 337] on link "Print Order Details" at bounding box center [616, 328] width 88 height 18
